Goal: Communication & Community: Answer question/provide support

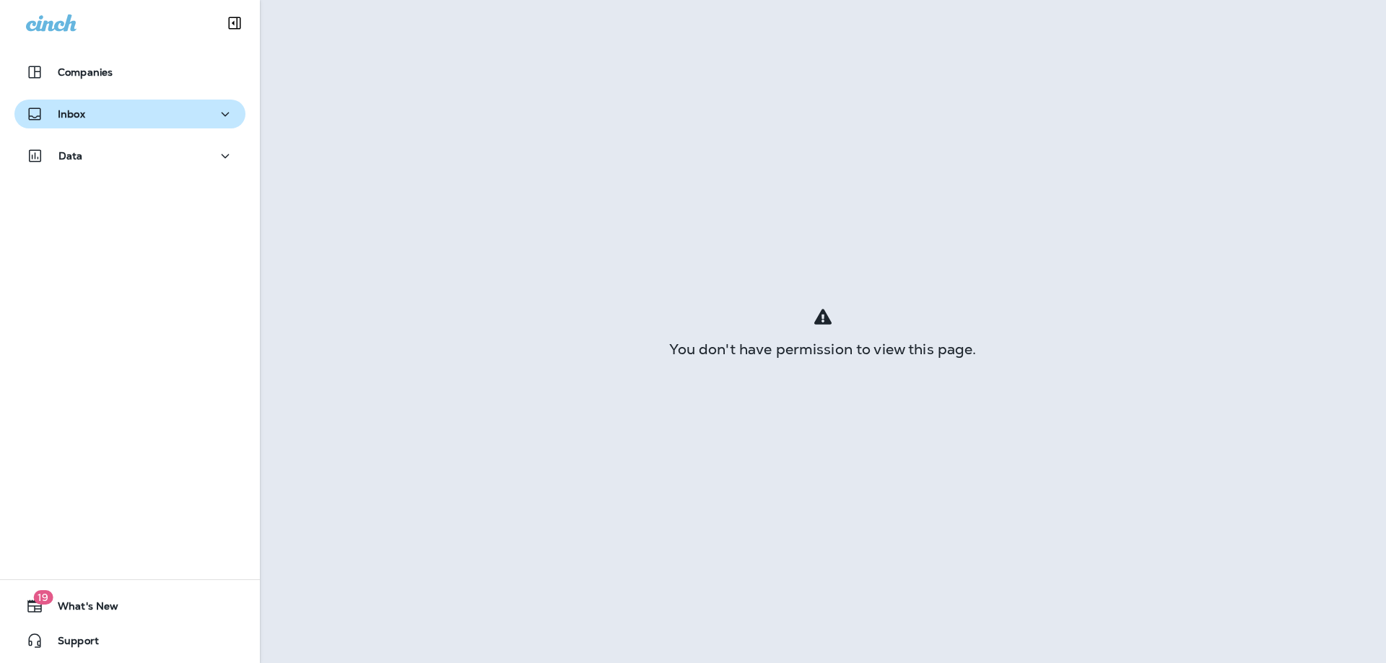
click at [130, 105] on div "Inbox" at bounding box center [130, 114] width 208 height 18
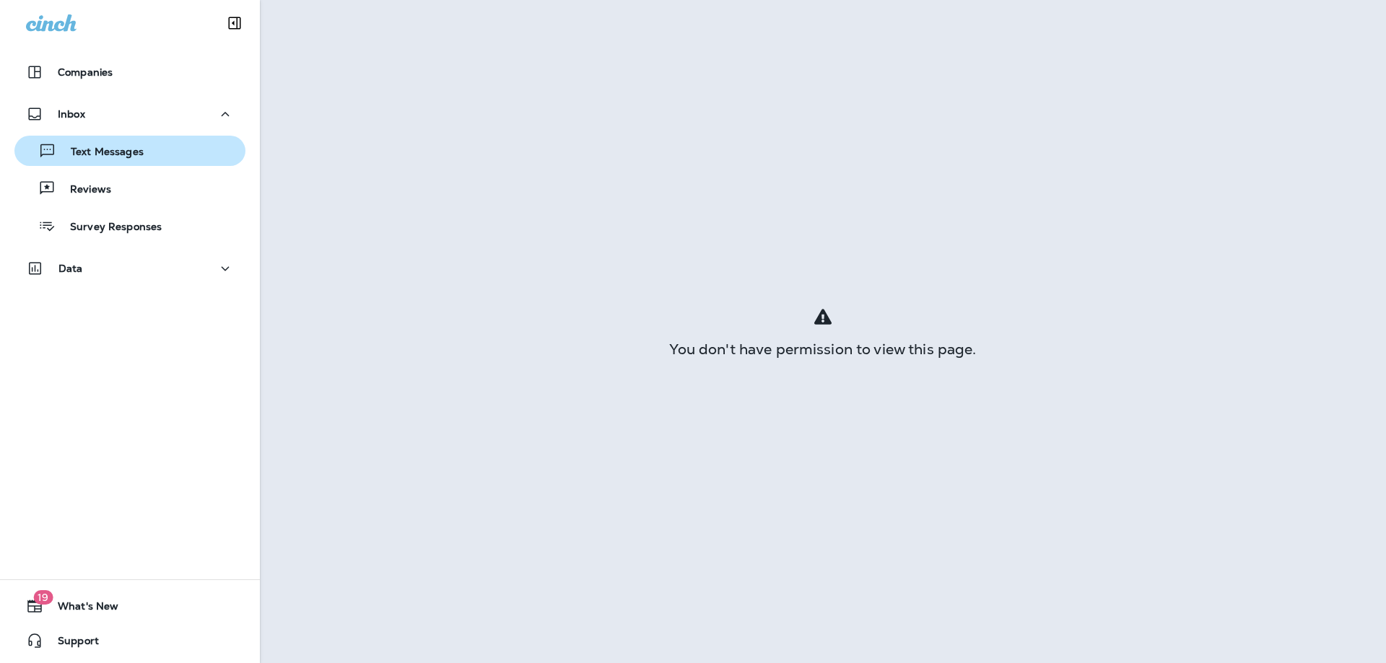
click at [159, 161] on div "Text Messages" at bounding box center [129, 151] width 219 height 22
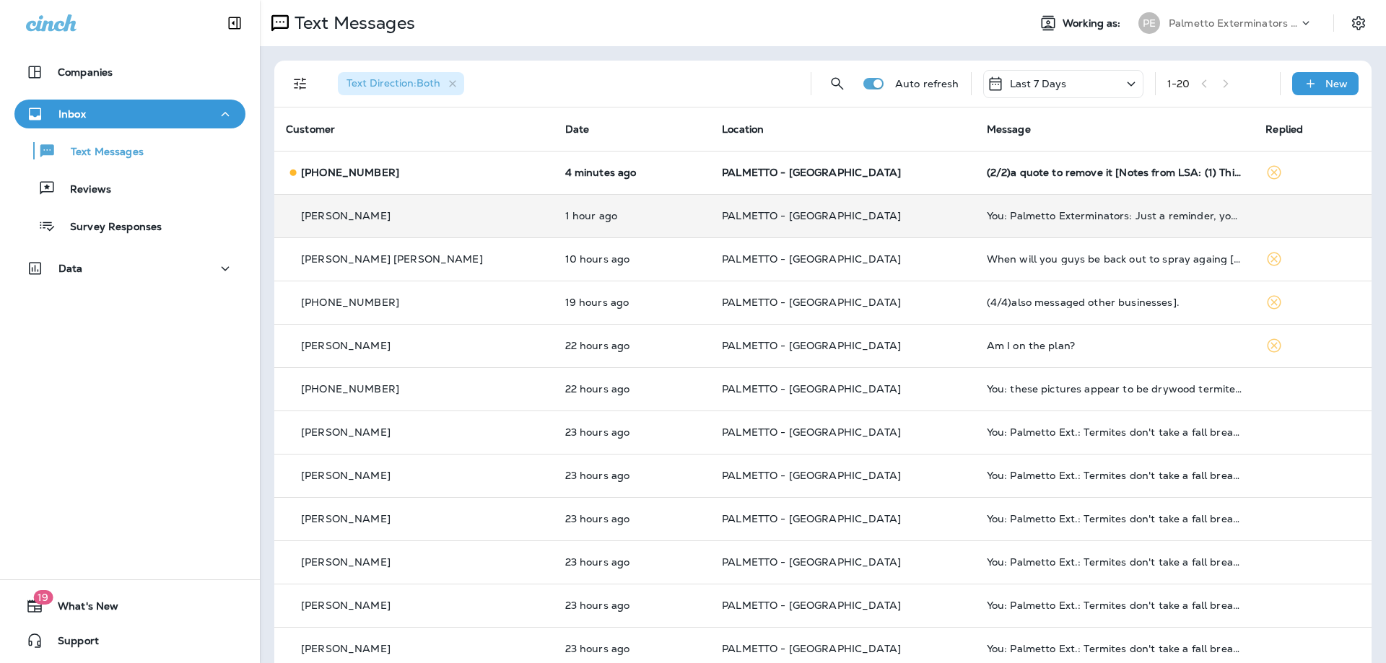
click at [476, 214] on div "[PERSON_NAME]" at bounding box center [414, 216] width 256 height 15
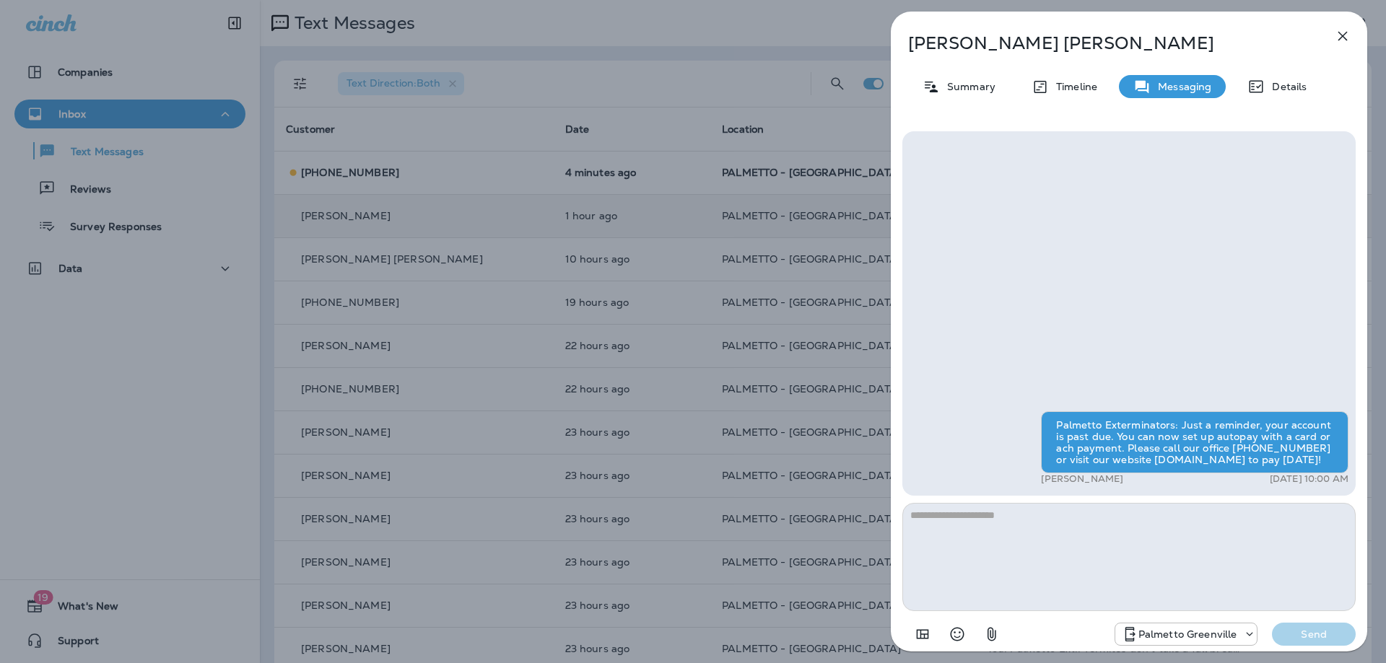
click at [476, 214] on div "[PERSON_NAME] Summary Timeline Messaging Details Palmetto Exterminators: Just a…" at bounding box center [693, 331] width 1386 height 663
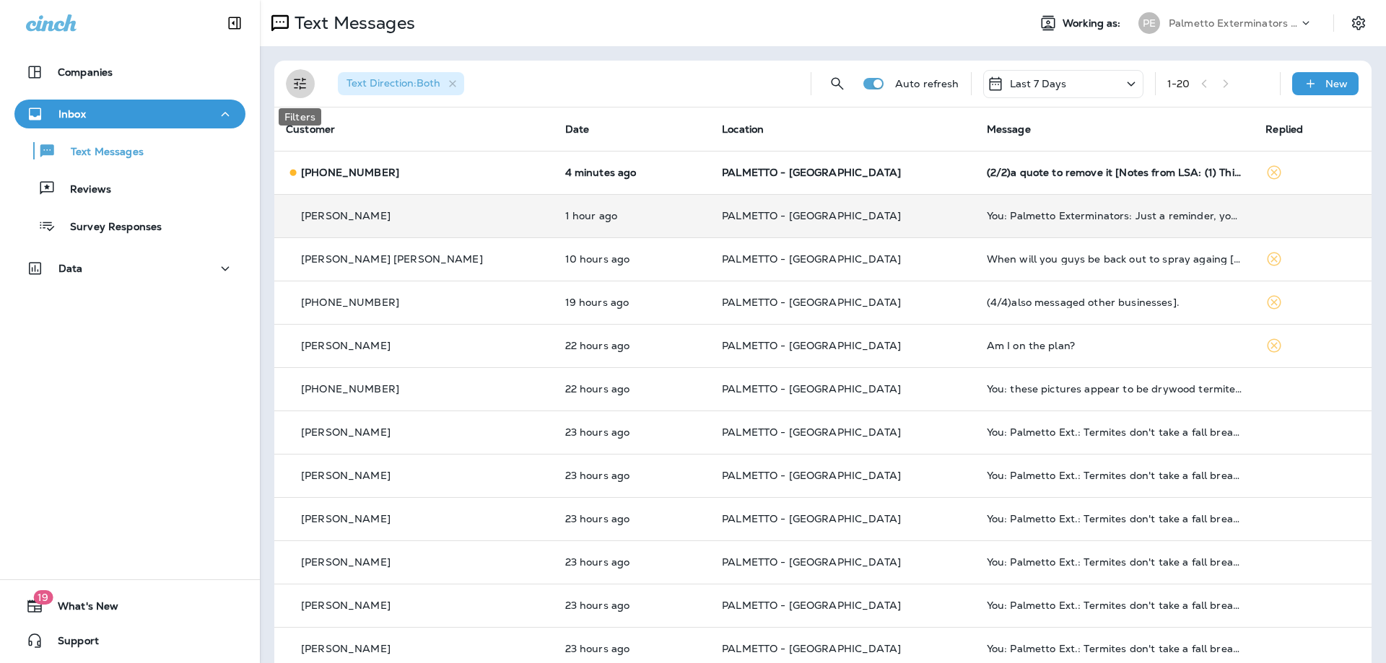
click at [305, 88] on icon "Filters" at bounding box center [300, 84] width 12 height 12
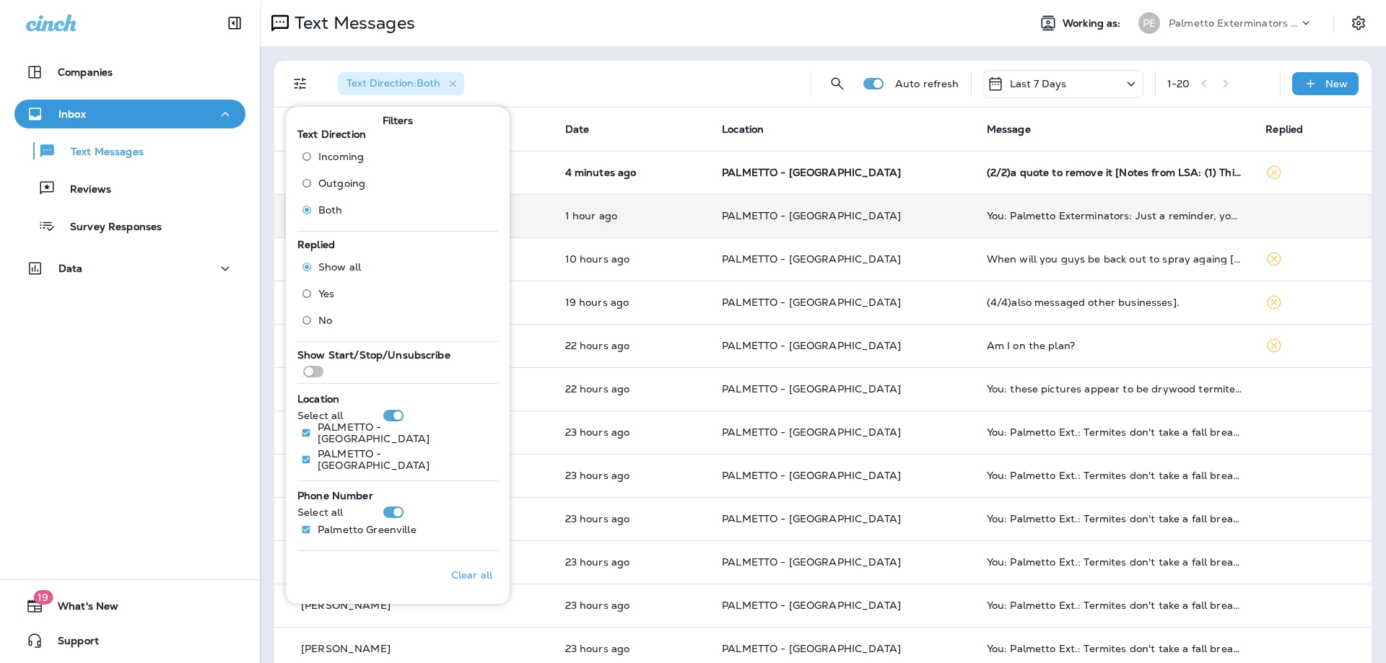
scroll to position [4, 0]
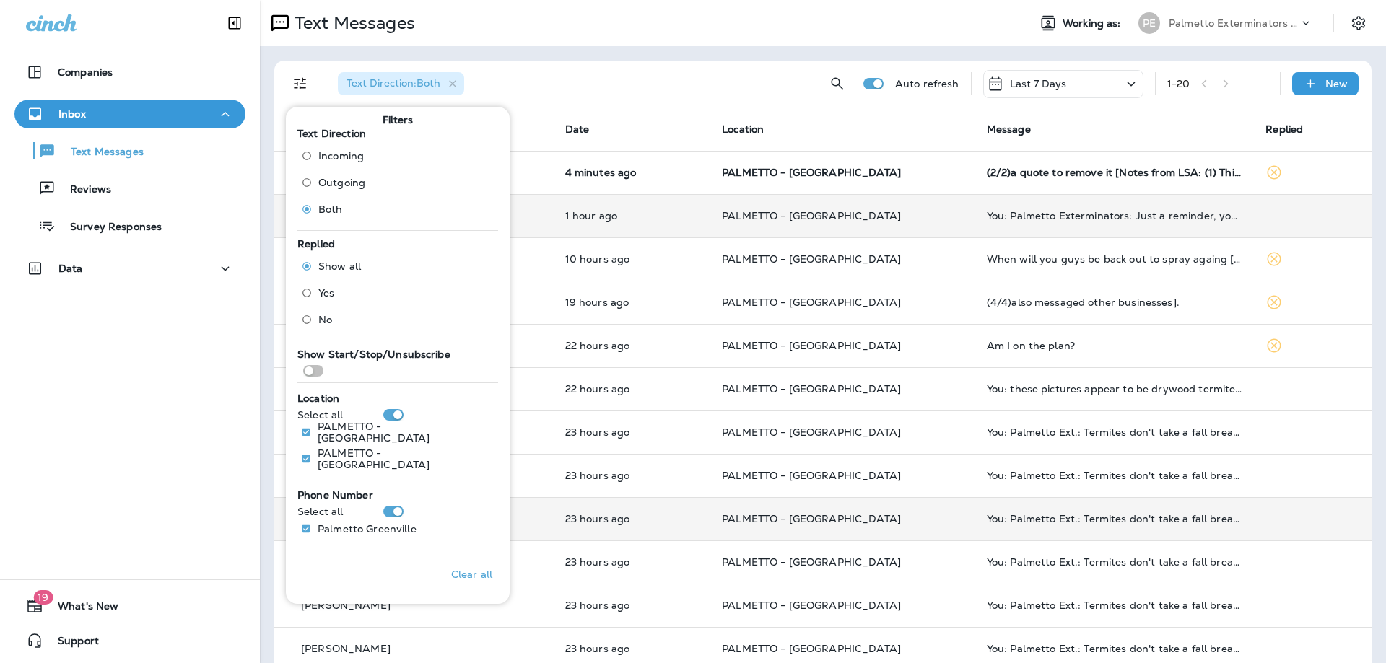
click at [662, 512] on td "23 hours ago" at bounding box center [632, 518] width 157 height 43
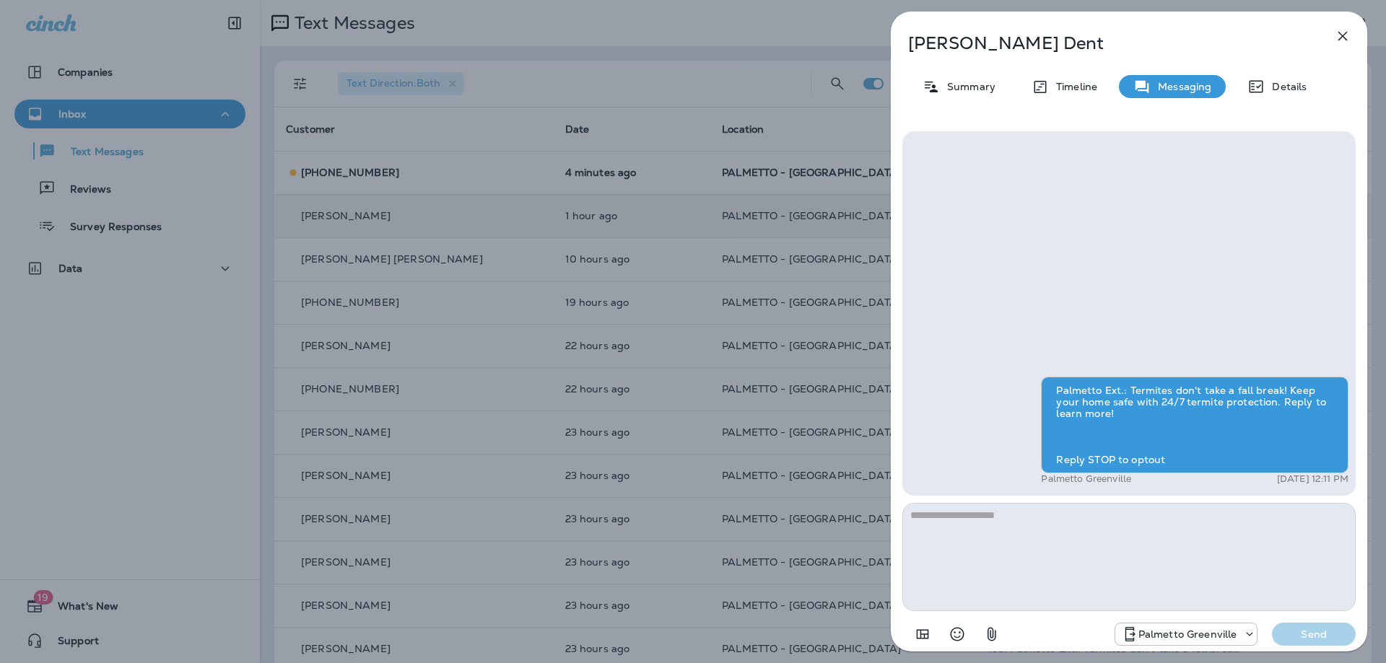
click at [782, 258] on div "[PERSON_NAME] Summary Timeline Messaging Details Palmetto Ext.: Termites don't …" at bounding box center [693, 331] width 1386 height 663
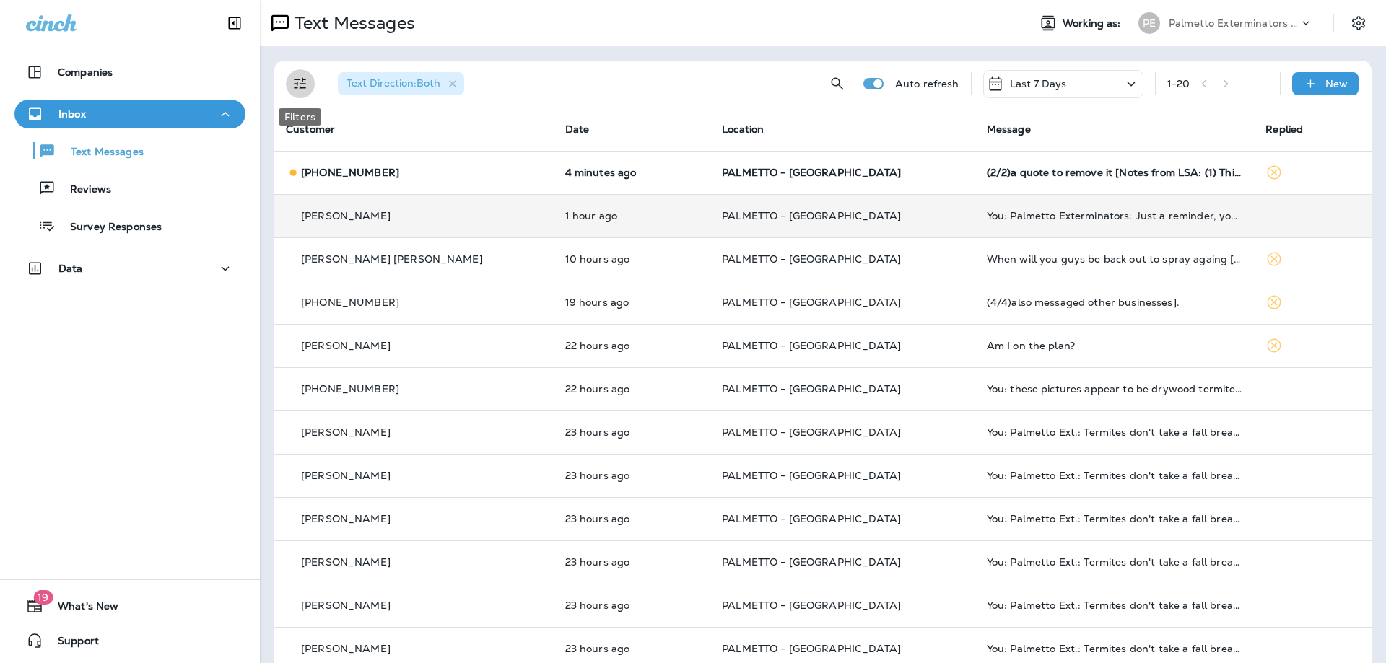
click at [300, 81] on icon "Filters" at bounding box center [300, 83] width 17 height 17
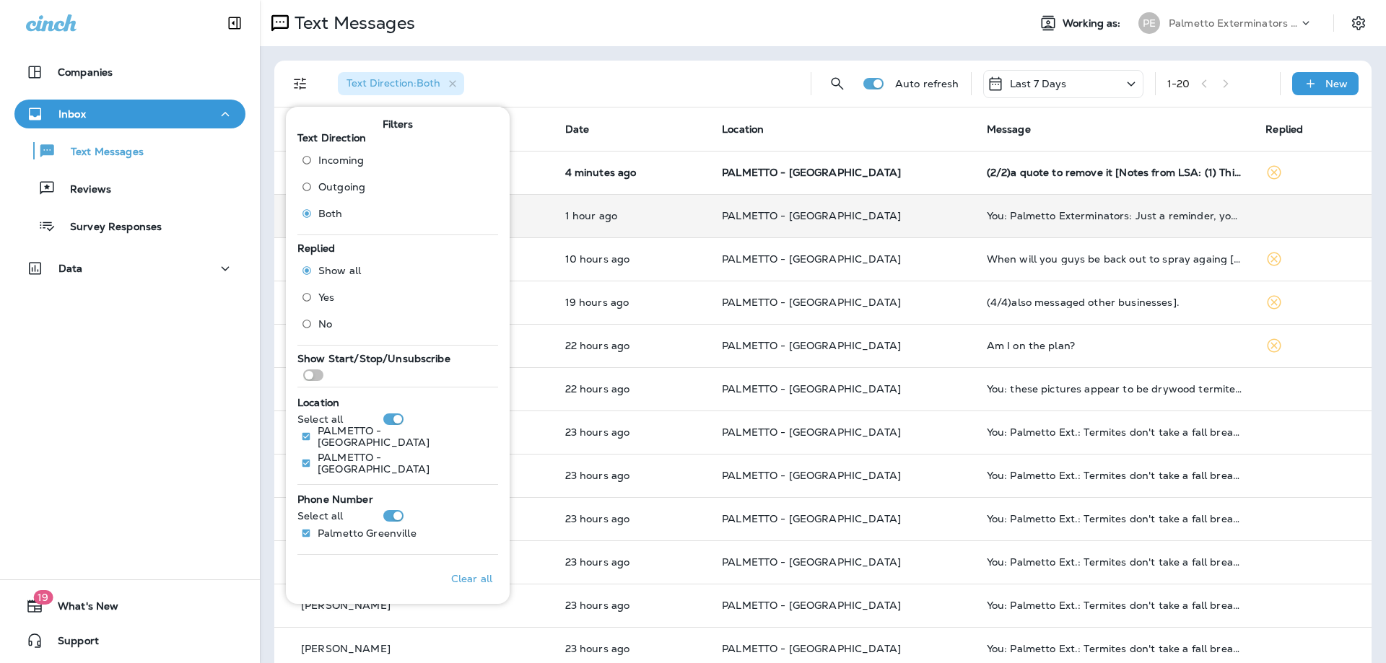
click at [344, 162] on span "Incoming" at bounding box center [340, 160] width 45 height 12
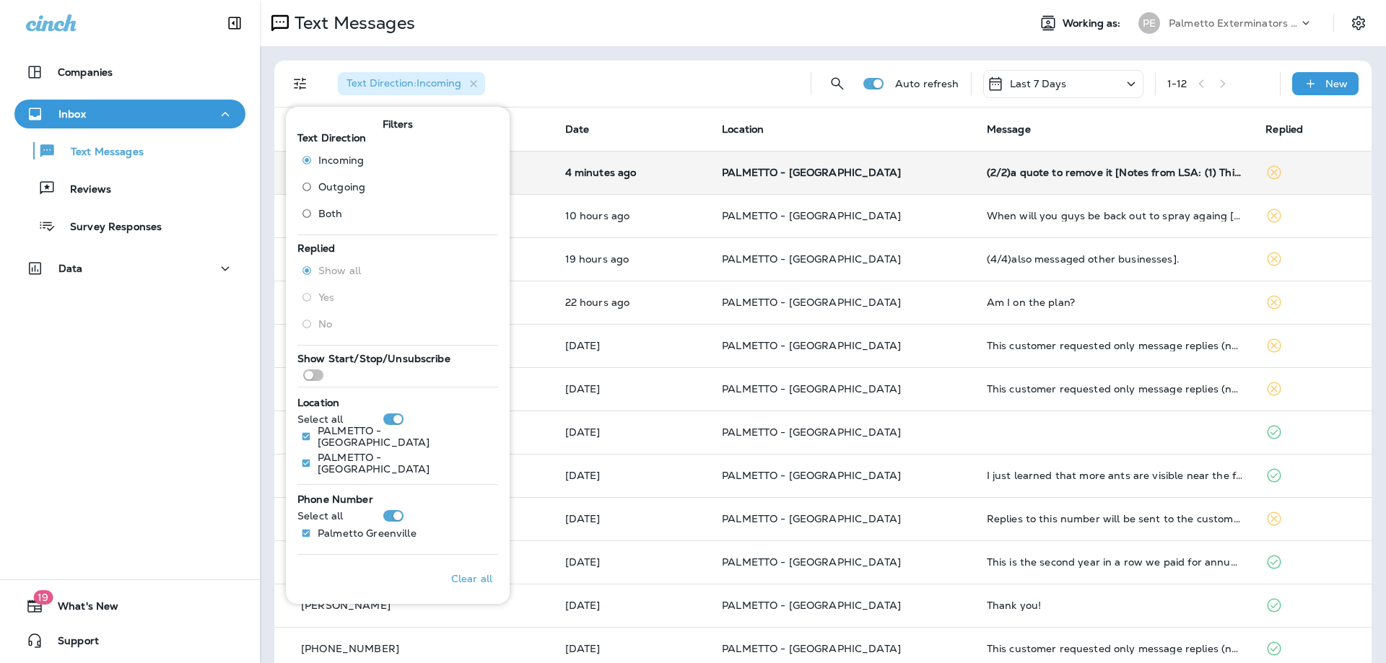
click at [975, 188] on td "(2/2)a quote to remove it [Notes from LSA: (1) This customer has requested a qu…" at bounding box center [1114, 172] width 279 height 43
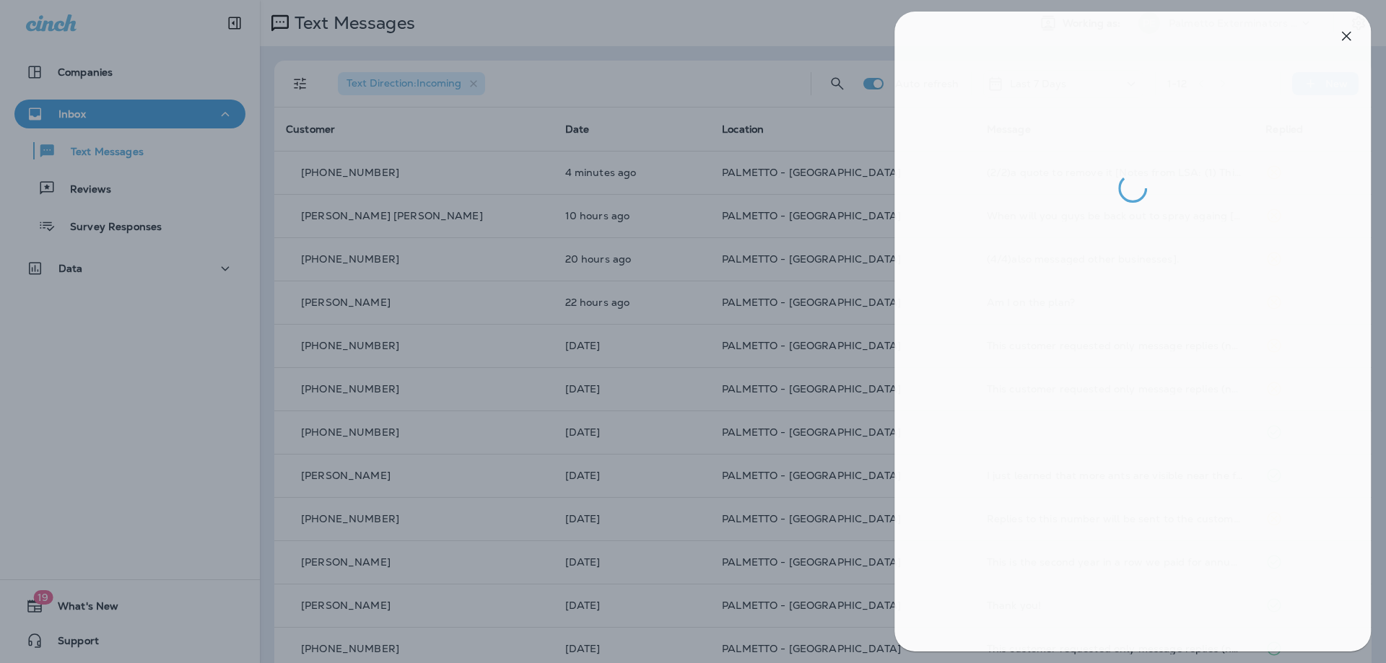
click at [865, 199] on div at bounding box center [697, 331] width 1386 height 663
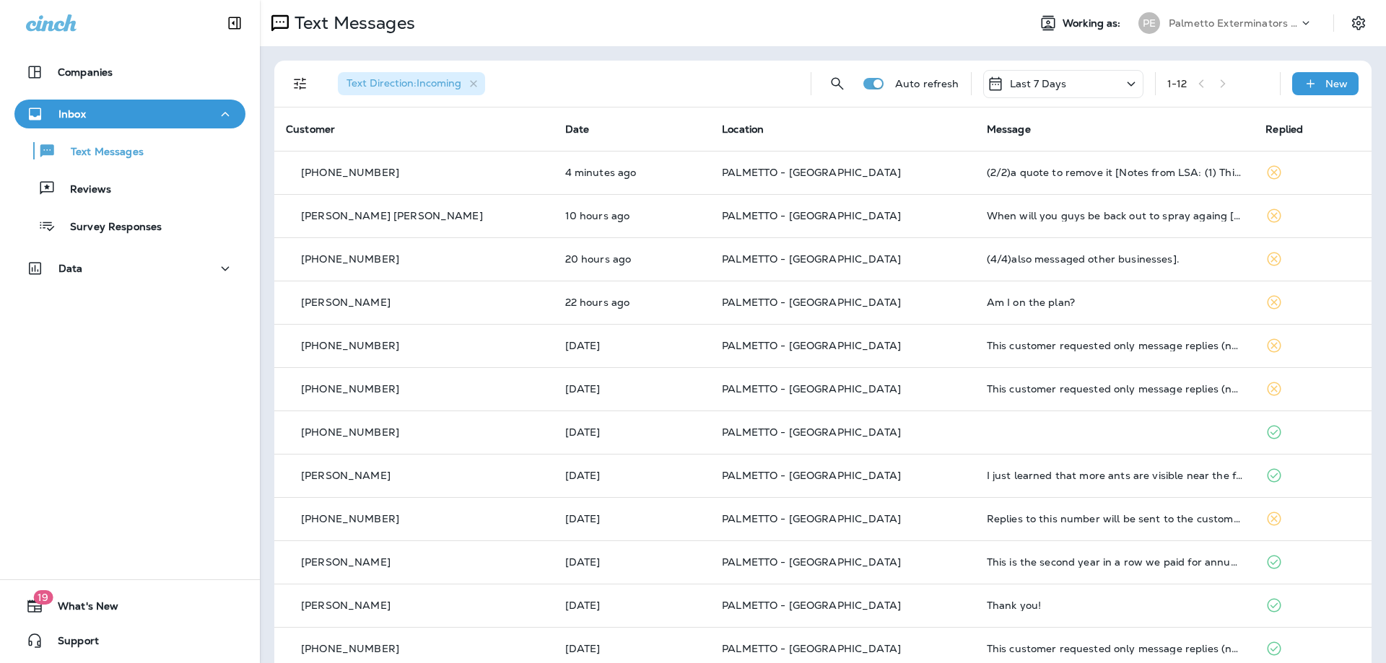
click at [861, 205] on td "PALMETTO - [GEOGRAPHIC_DATA]" at bounding box center [842, 215] width 265 height 43
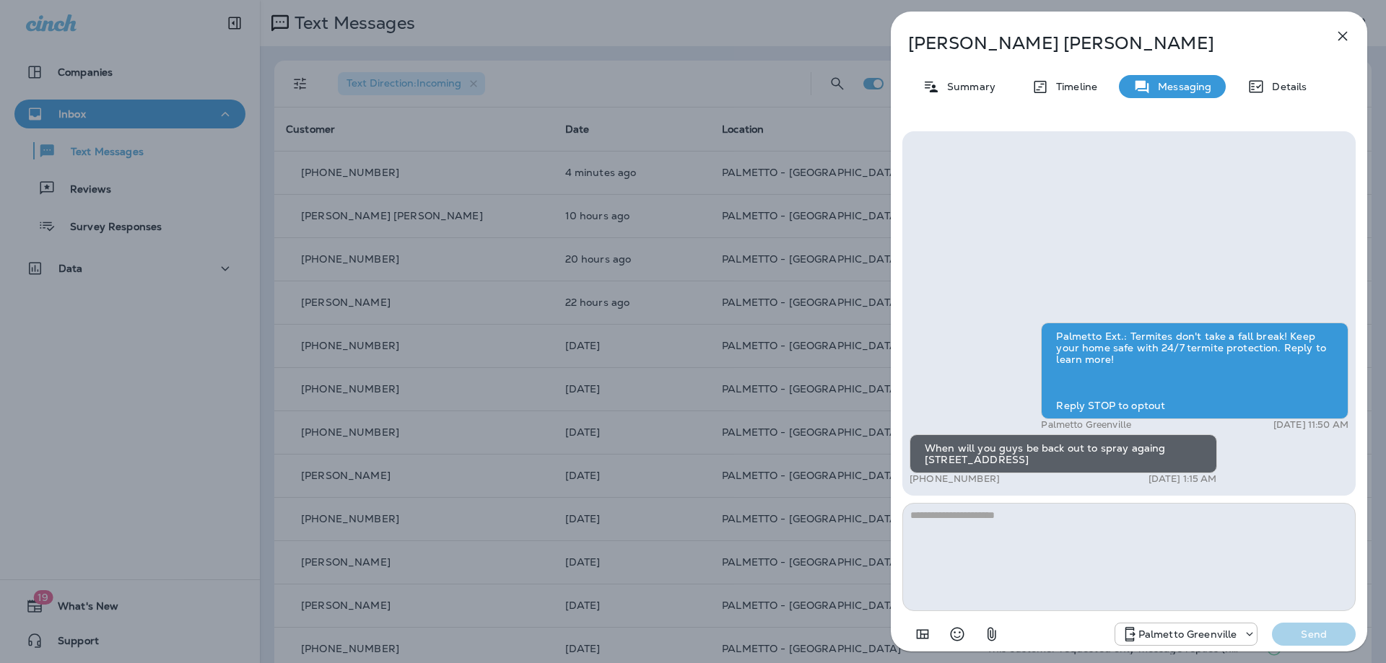
drag, startPoint x: 559, startPoint y: 116, endPoint x: 605, endPoint y: 182, distance: 80.3
click at [559, 117] on div "[PERSON_NAME] [PERSON_NAME] Summary Timeline Messaging Details Palmetto Ext.: T…" at bounding box center [693, 331] width 1386 height 663
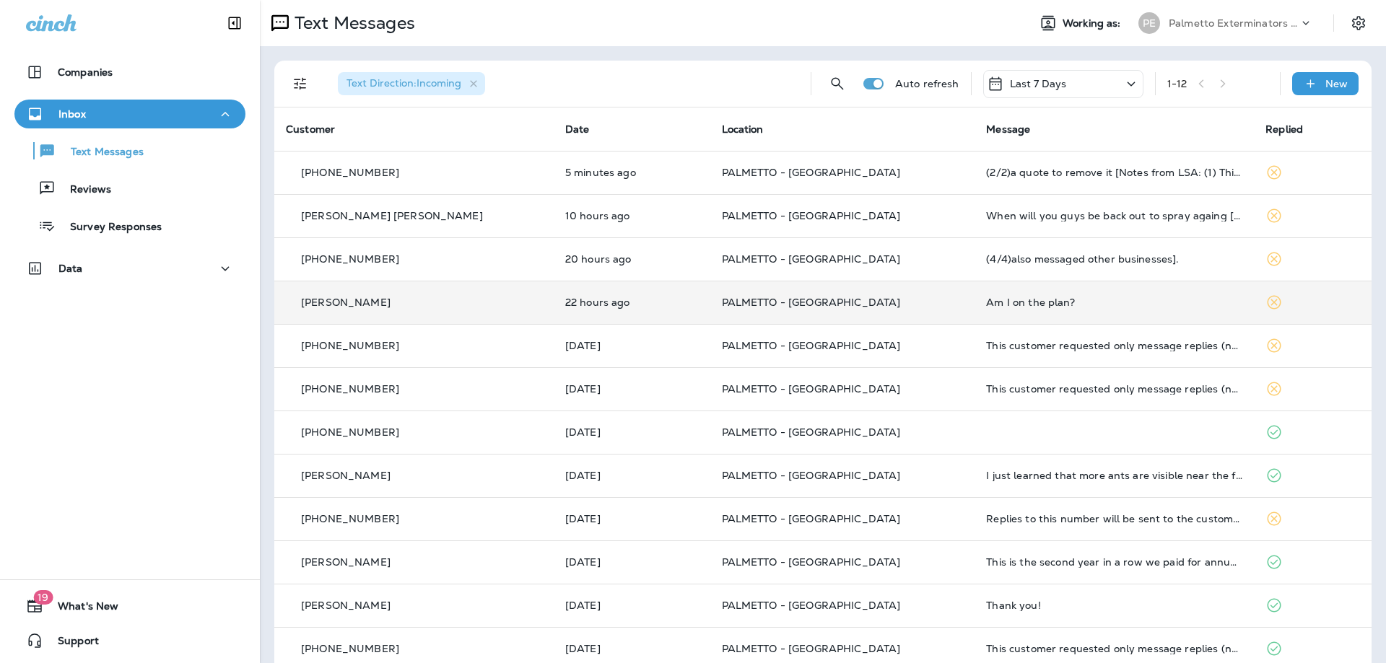
click at [636, 292] on td "22 hours ago" at bounding box center [632, 302] width 157 height 43
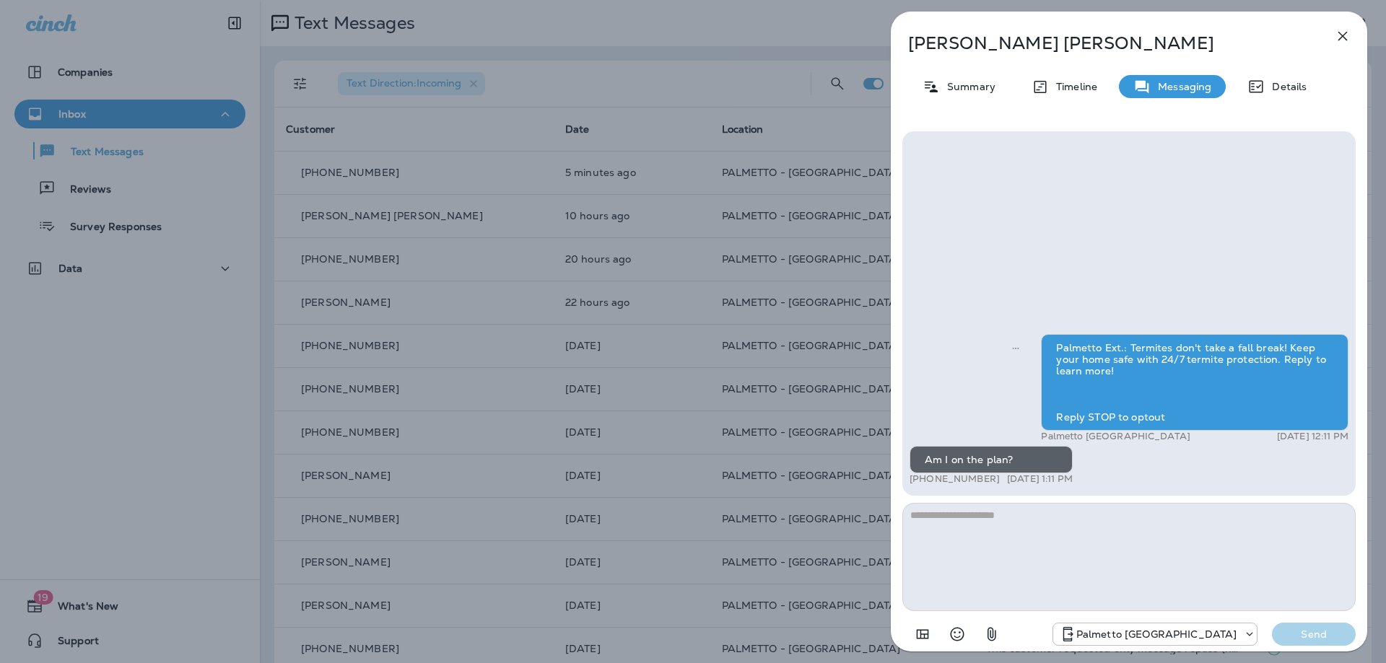
click at [757, 386] on div "[PERSON_NAME] Summary Timeline Messaging Details Palmetto Ext.: Termites don't …" at bounding box center [693, 331] width 1386 height 663
